Goal: Information Seeking & Learning: Learn about a topic

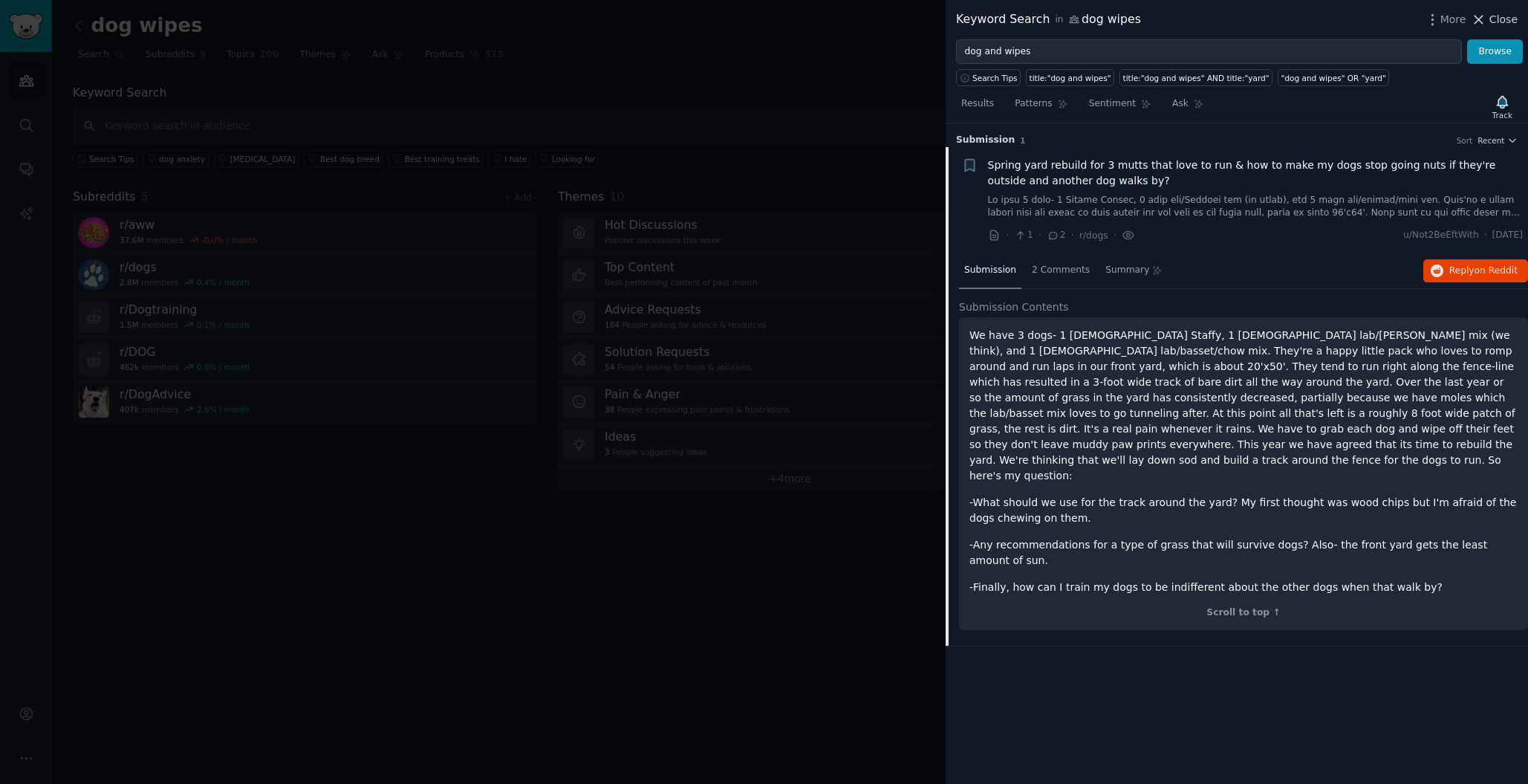
click at [1507, 22] on span "Close" at bounding box center [1504, 20] width 28 height 16
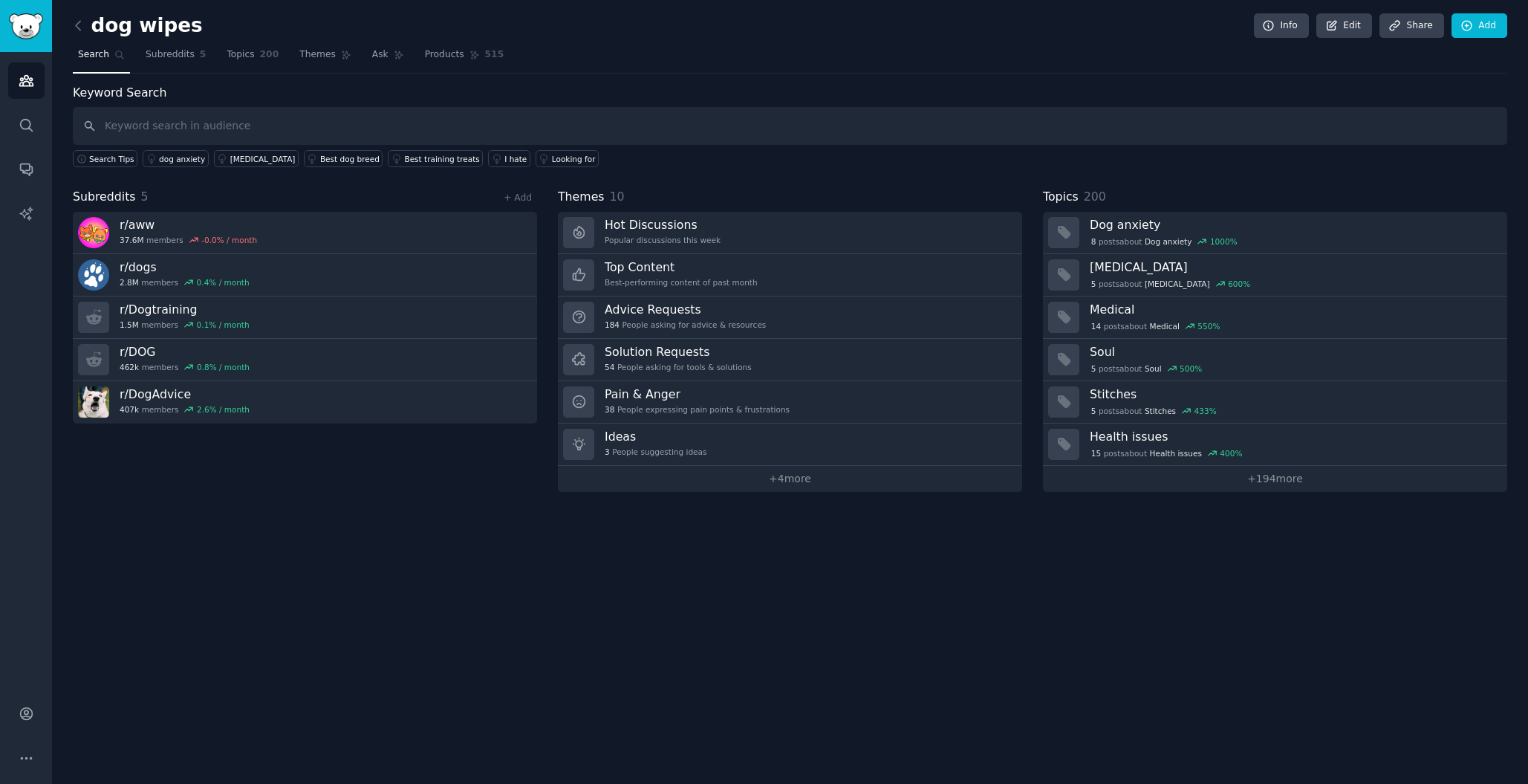
click at [28, 29] on img "Sidebar" at bounding box center [25, 26] width 34 height 26
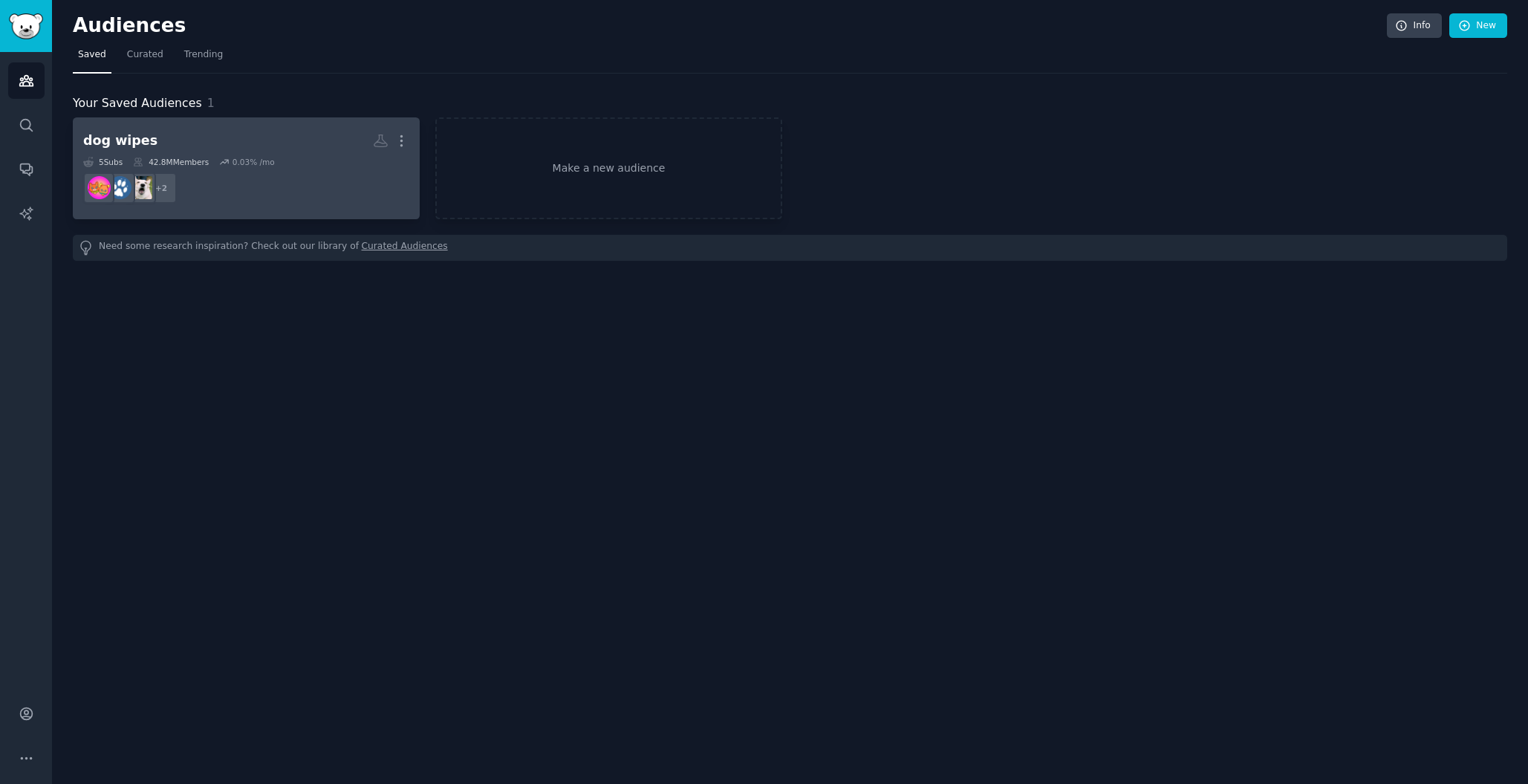
click at [139, 134] on div "dog wipes" at bounding box center [120, 141] width 74 height 19
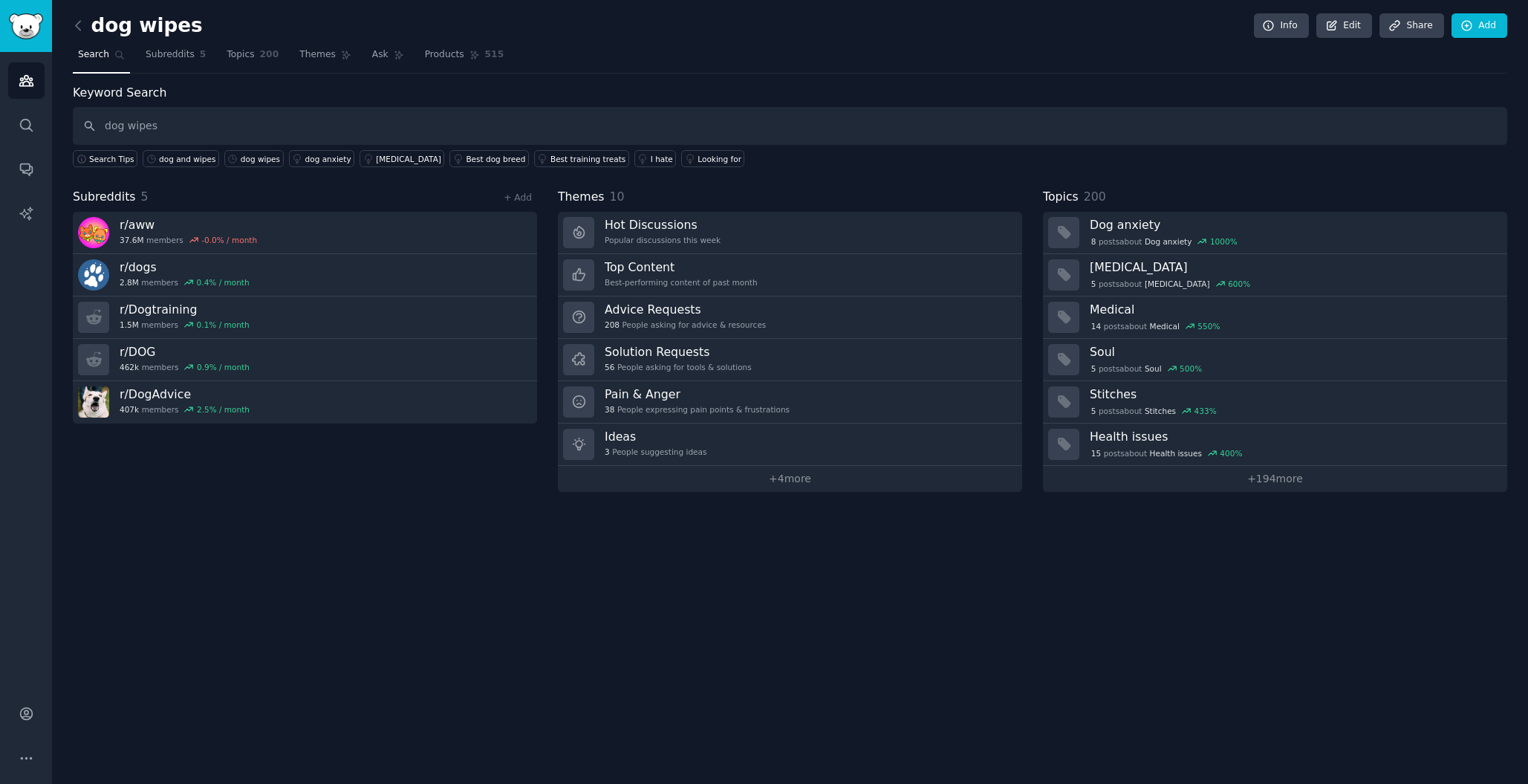
type input "dog wipes"
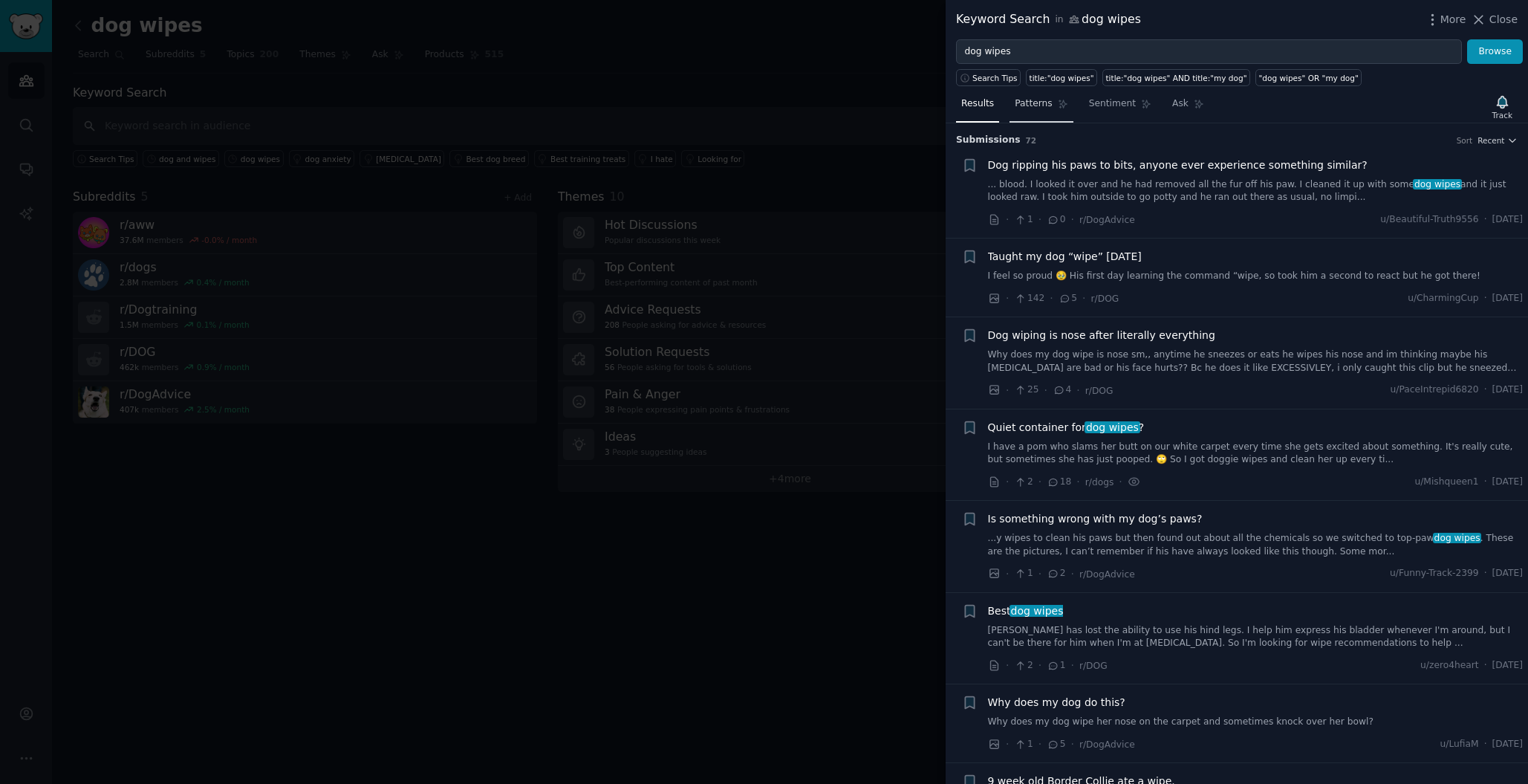
click at [1031, 104] on span "Patterns" at bounding box center [1034, 104] width 37 height 14
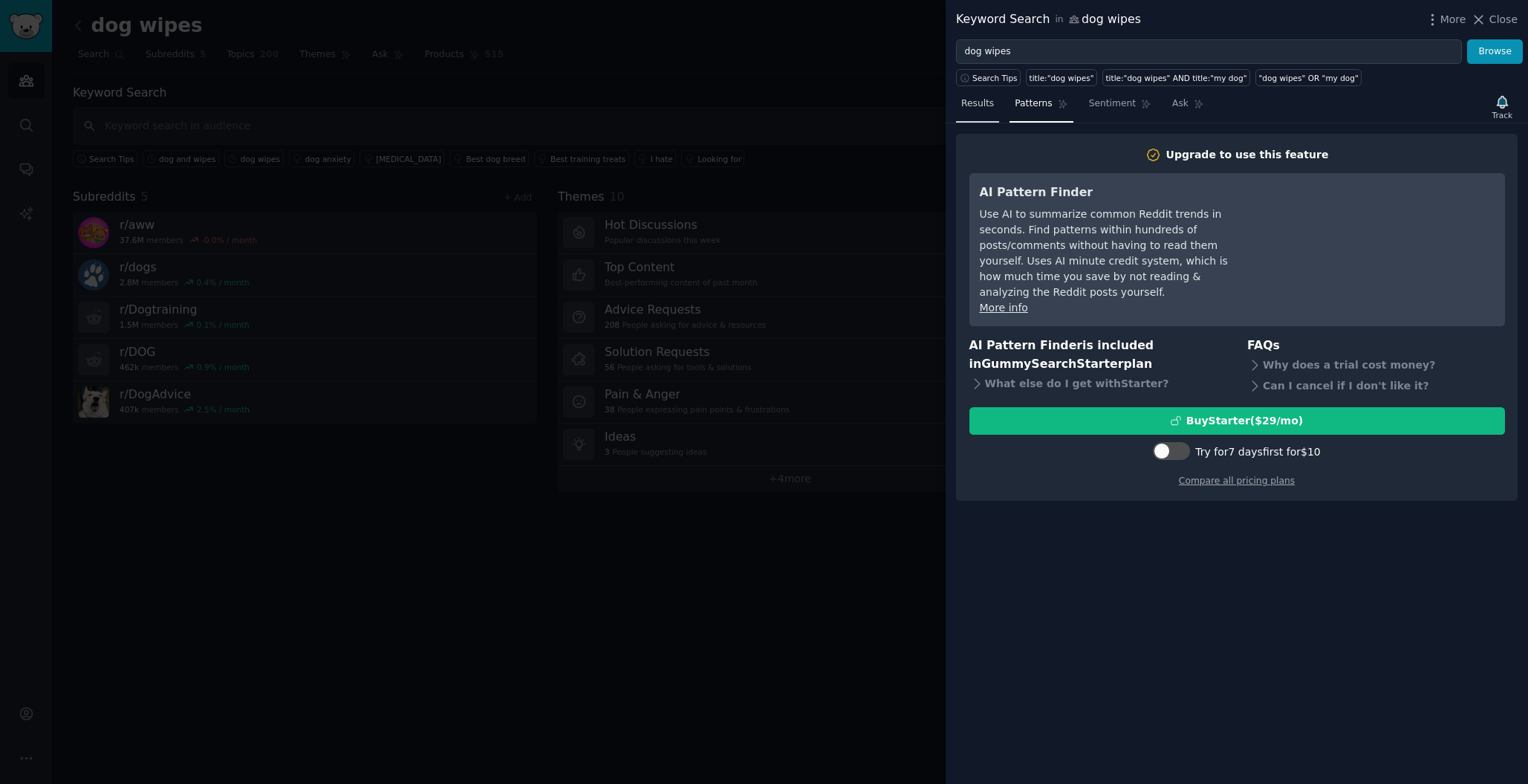
click at [978, 104] on span "Results" at bounding box center [977, 104] width 32 height 14
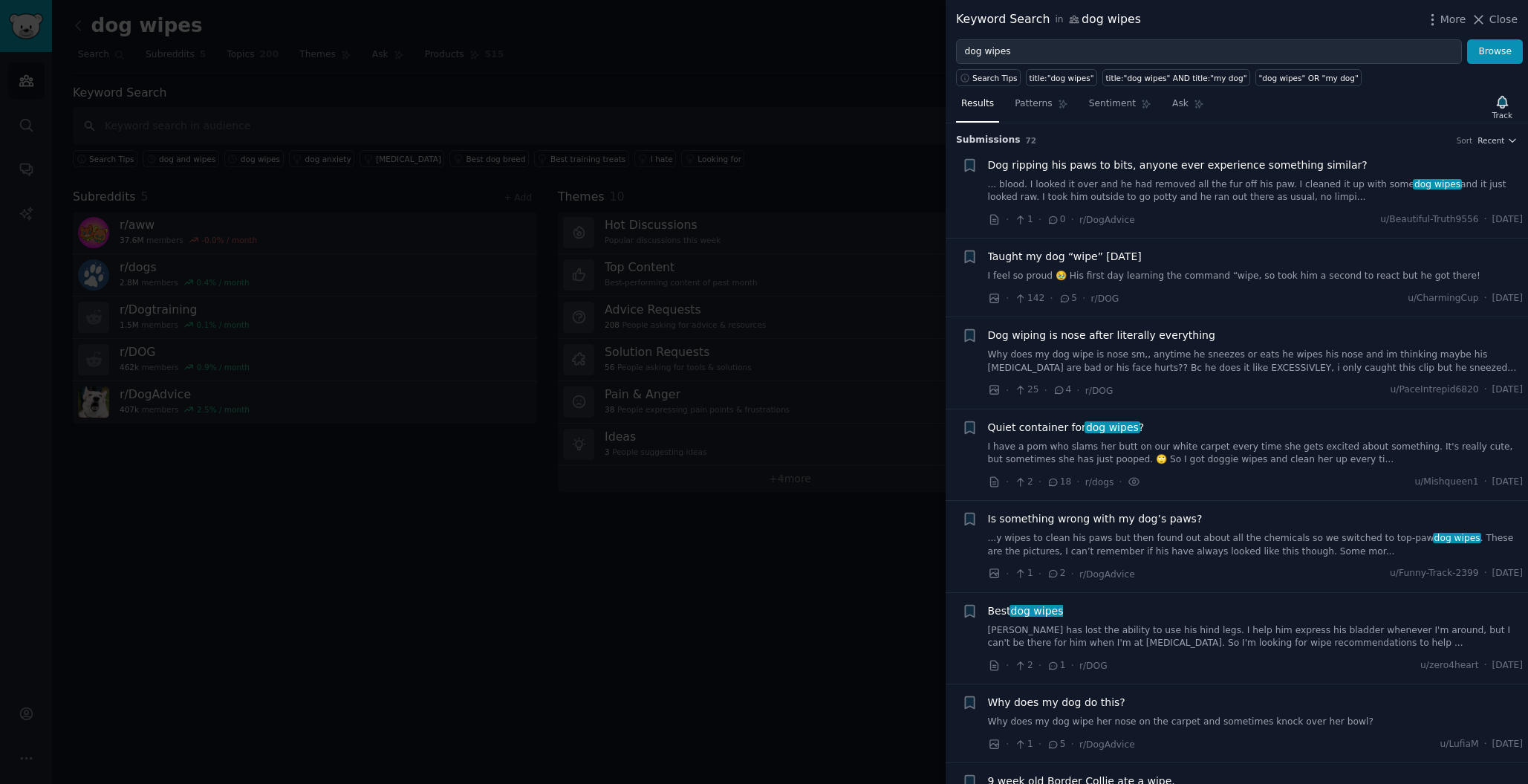
click at [1181, 278] on link "I feel so proud 🥹 His first day learning the command “wipe, so took him a secon…" at bounding box center [1256, 276] width 536 height 14
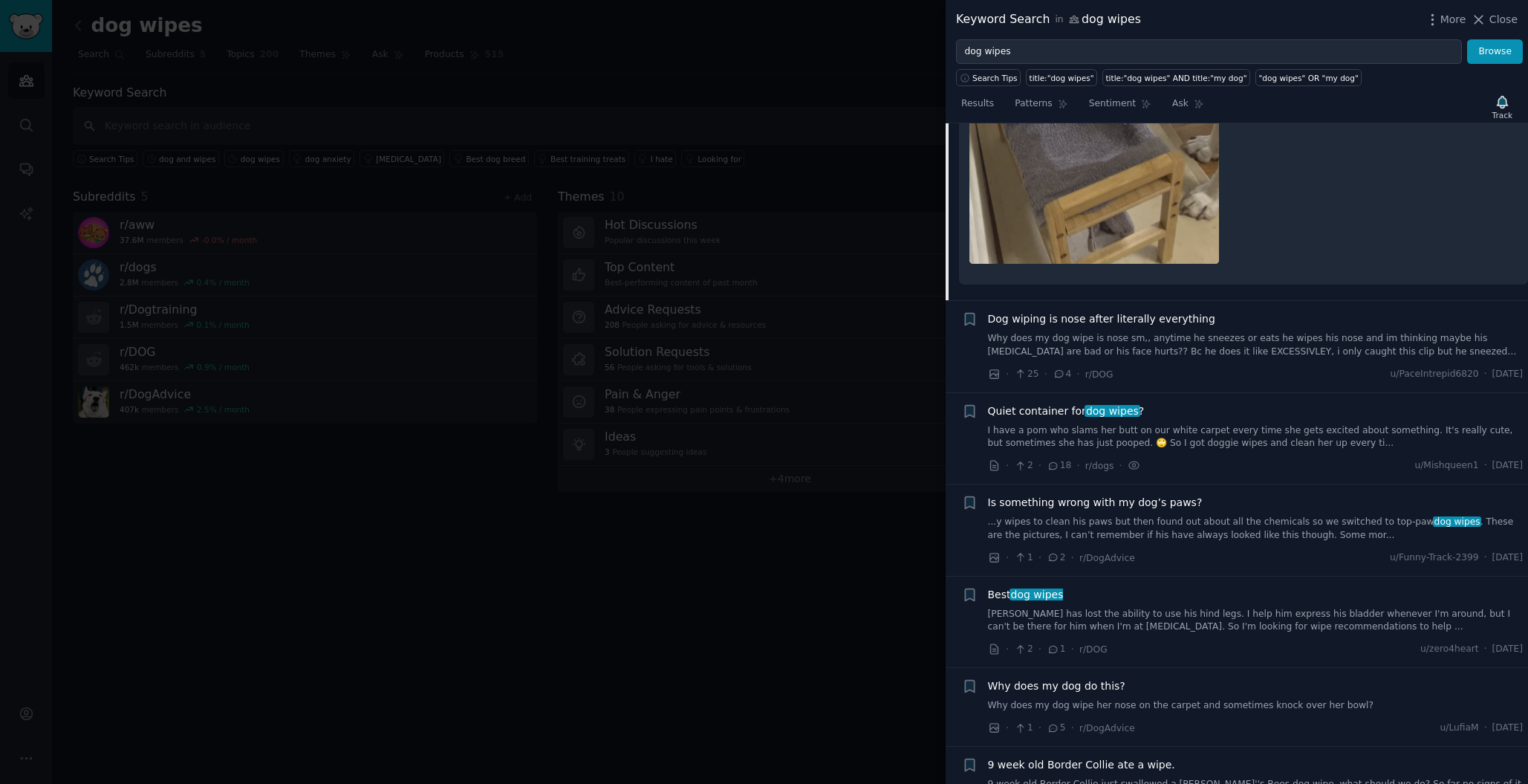
scroll to position [625, 0]
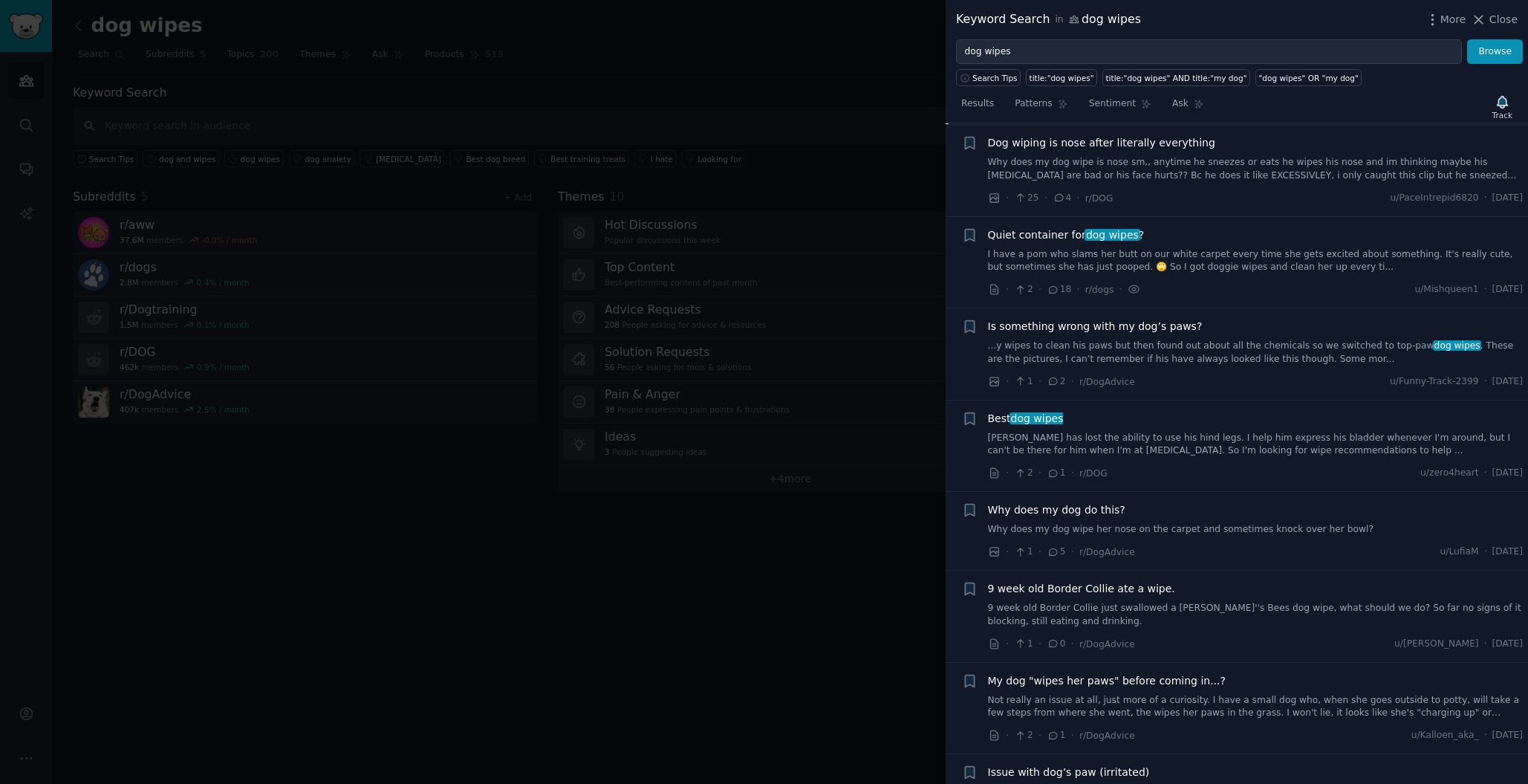
click at [1119, 432] on link "[PERSON_NAME] has lost the ability to use his hind legs. I help him express his…" at bounding box center [1256, 444] width 536 height 26
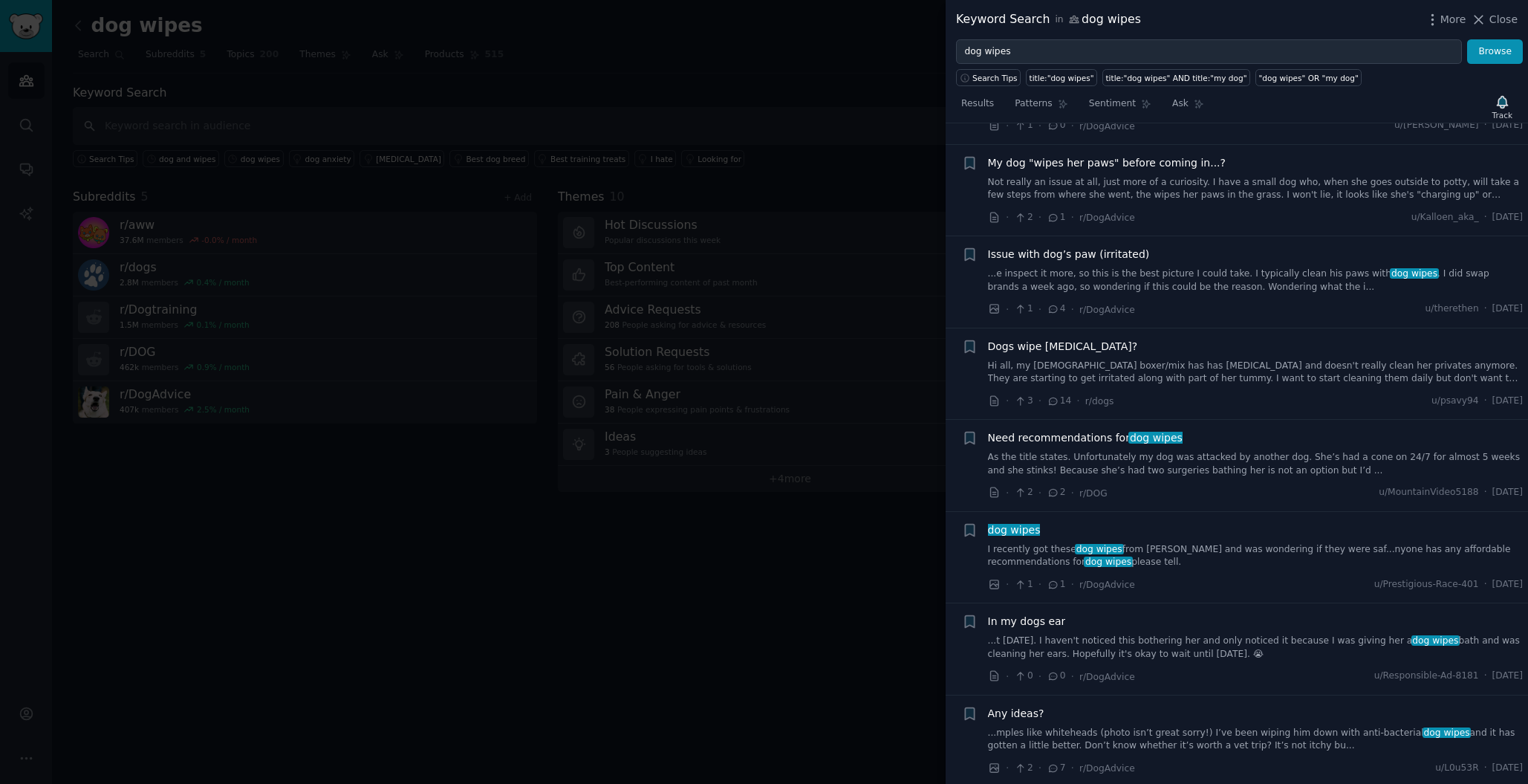
scroll to position [934, 0]
click at [1118, 359] on link "Hi all, my [DEMOGRAPHIC_DATA] boxer/mix has has [MEDICAL_DATA] and doesn't real…" at bounding box center [1256, 371] width 536 height 26
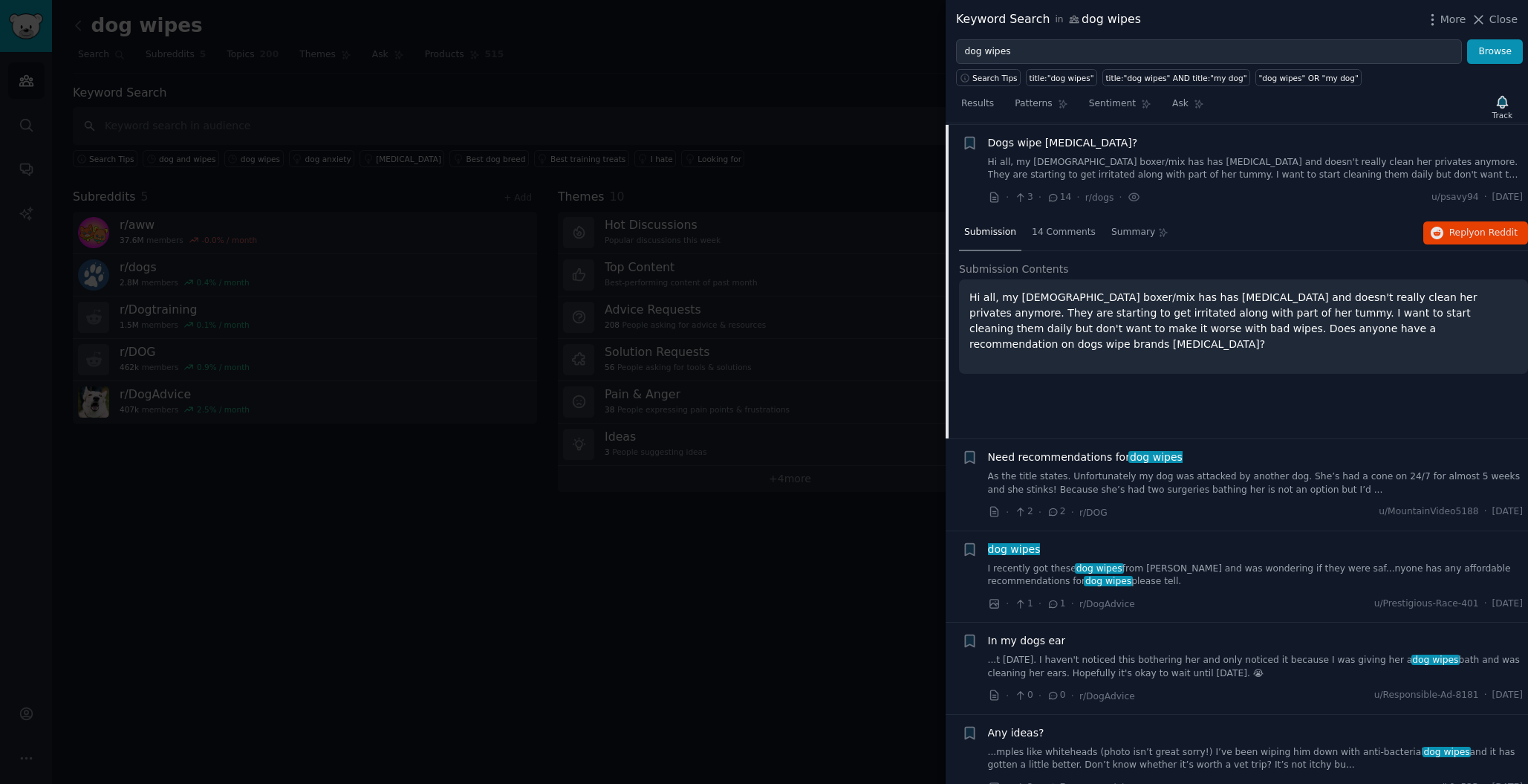
click at [1131, 325] on p "Hi all, my [DEMOGRAPHIC_DATA] boxer/mix has has [MEDICAL_DATA] and doesn't real…" at bounding box center [1244, 321] width 549 height 62
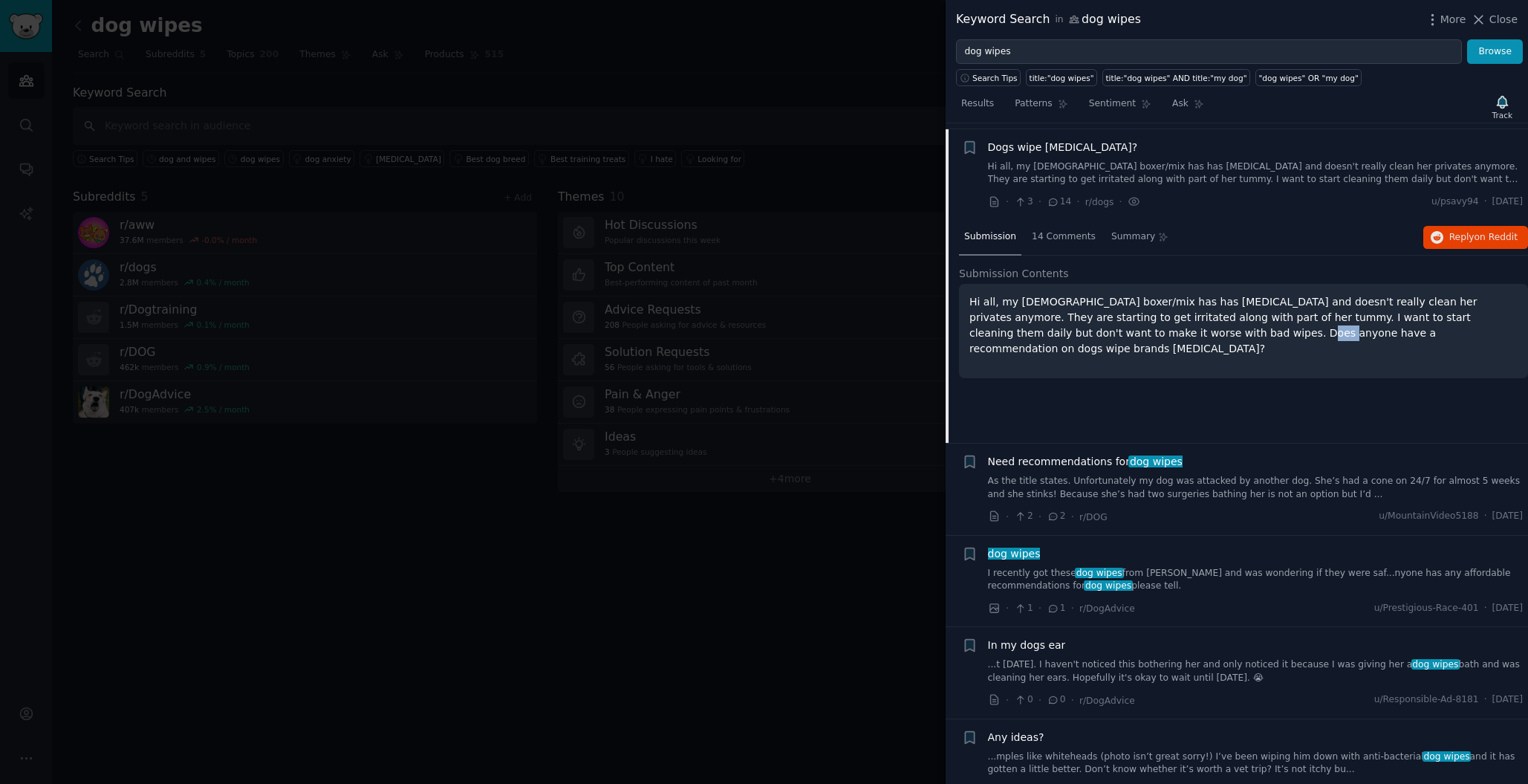
drag, startPoint x: 1131, startPoint y: 325, endPoint x: 1432, endPoint y: 258, distance: 308.4
click at [1132, 325] on p "Hi all, my [DEMOGRAPHIC_DATA] boxer/mix has has [MEDICAL_DATA] and doesn't real…" at bounding box center [1244, 325] width 549 height 62
click at [1469, 231] on span "Reply on Reddit" at bounding box center [1484, 238] width 68 height 14
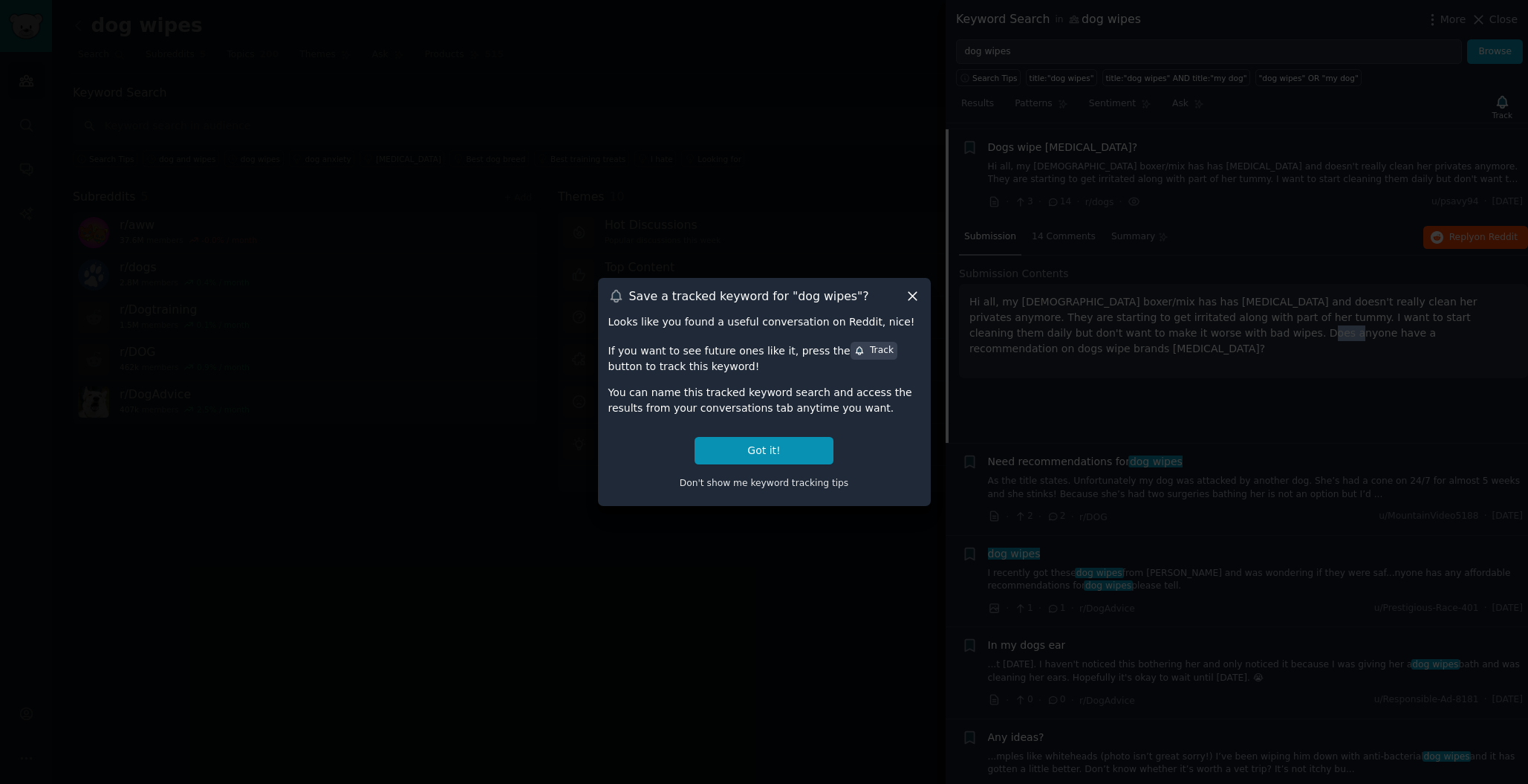
click at [911, 292] on icon at bounding box center [913, 296] width 16 height 16
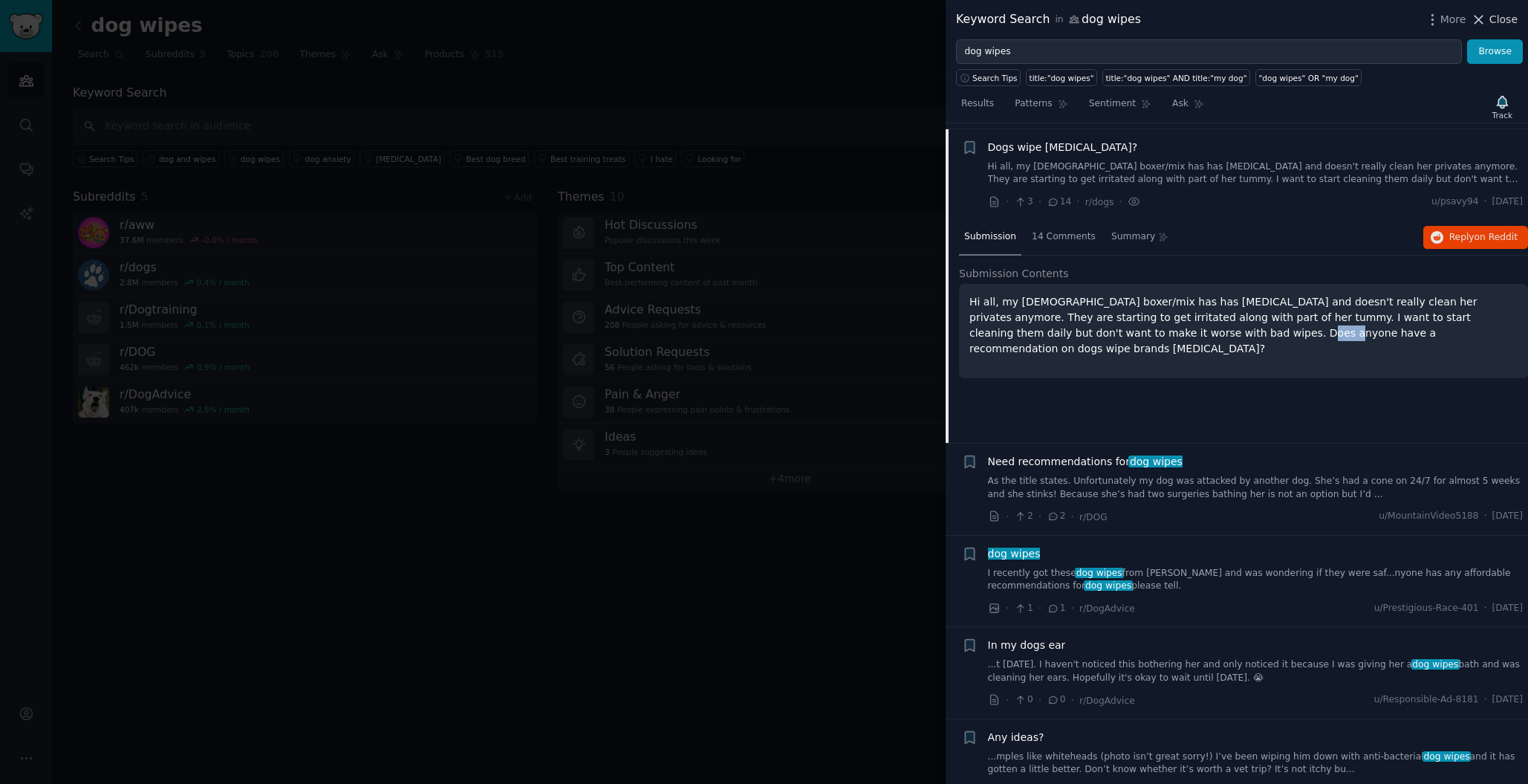
click at [1492, 21] on span "Close" at bounding box center [1504, 20] width 28 height 16
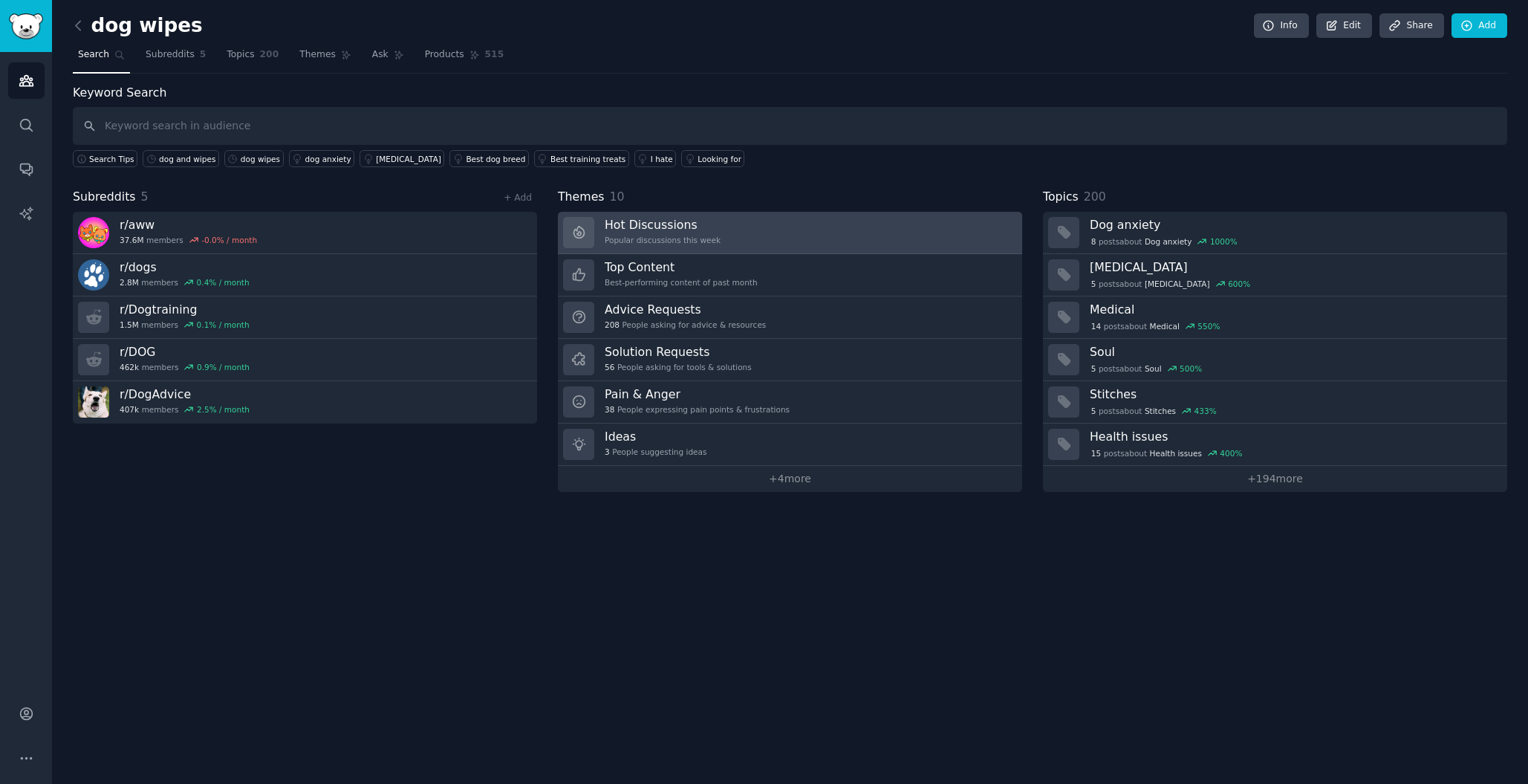
click at [660, 227] on h3 "Hot Discussions" at bounding box center [662, 225] width 116 height 16
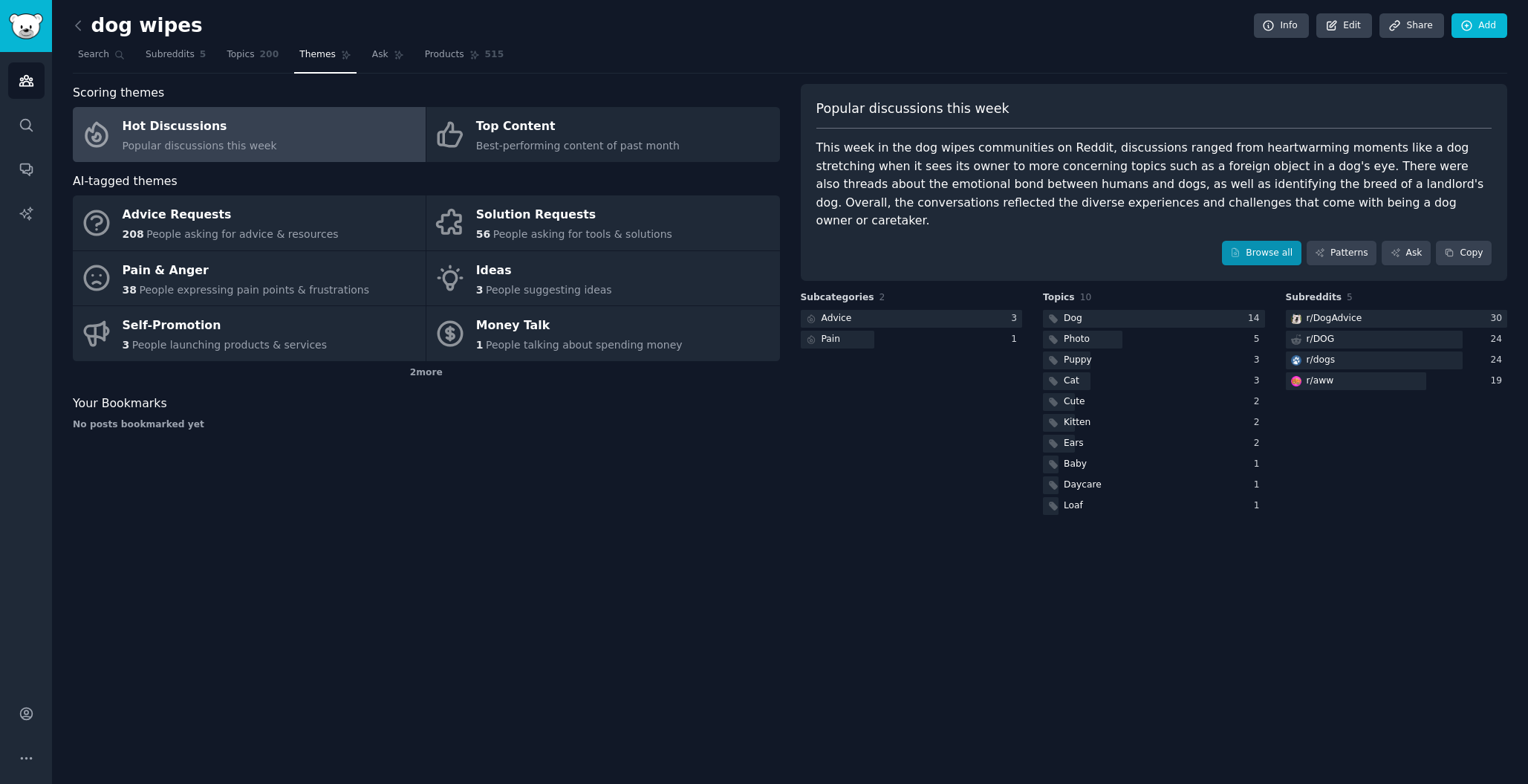
click at [1255, 241] on link "Browse all" at bounding box center [1261, 254] width 79 height 25
